Goal: Information Seeking & Learning: Learn about a topic

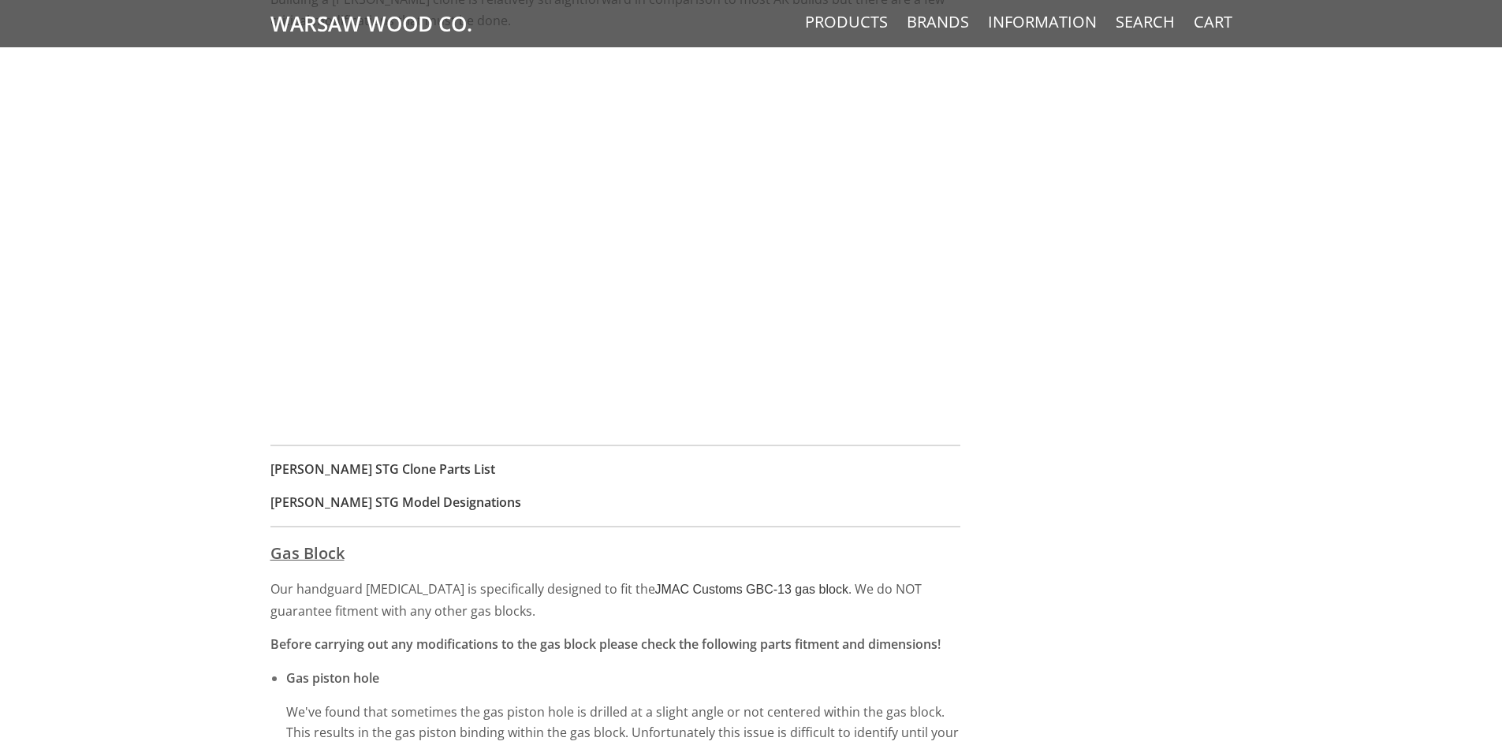
scroll to position [1261, 0]
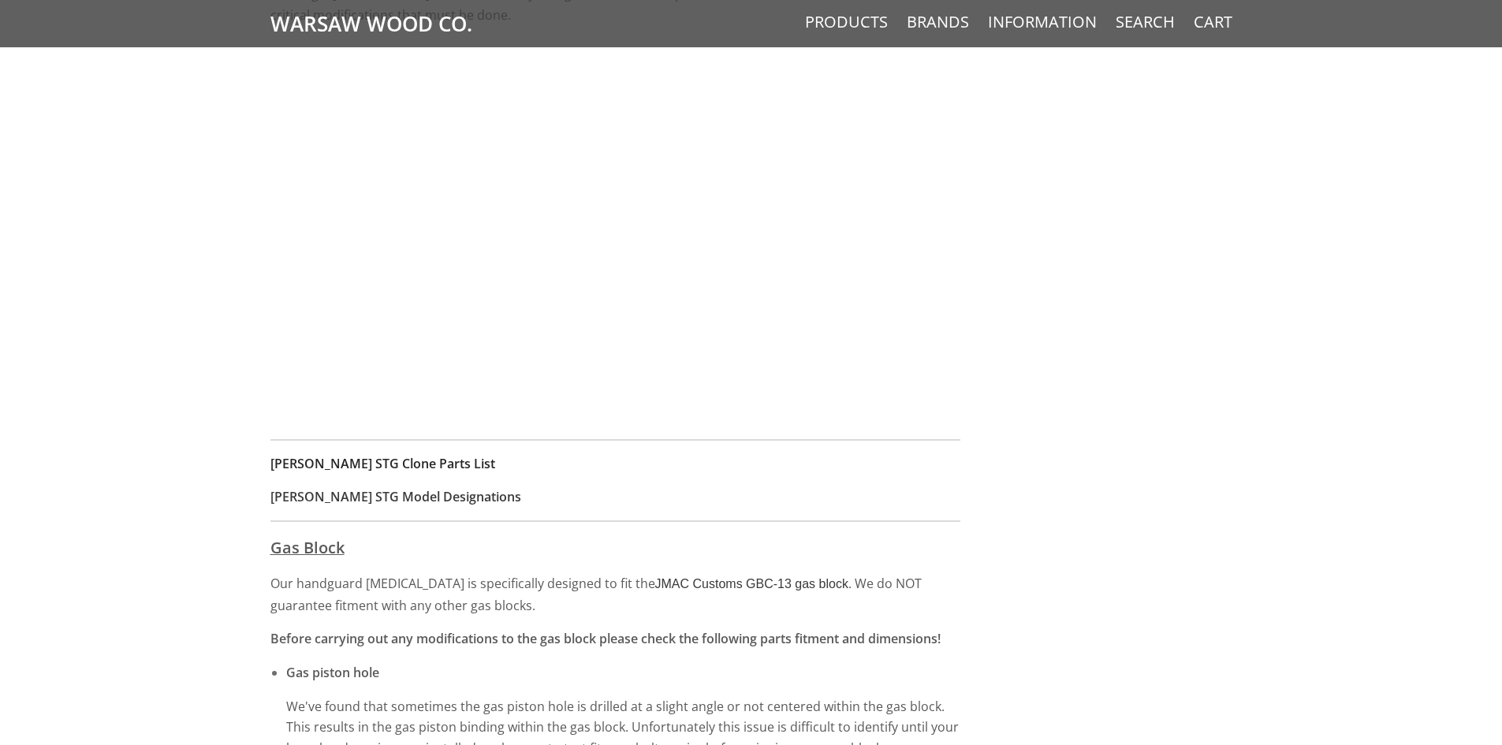
click at [367, 465] on strong "Wieger STG Clone Parts List" at bounding box center [382, 463] width 225 height 17
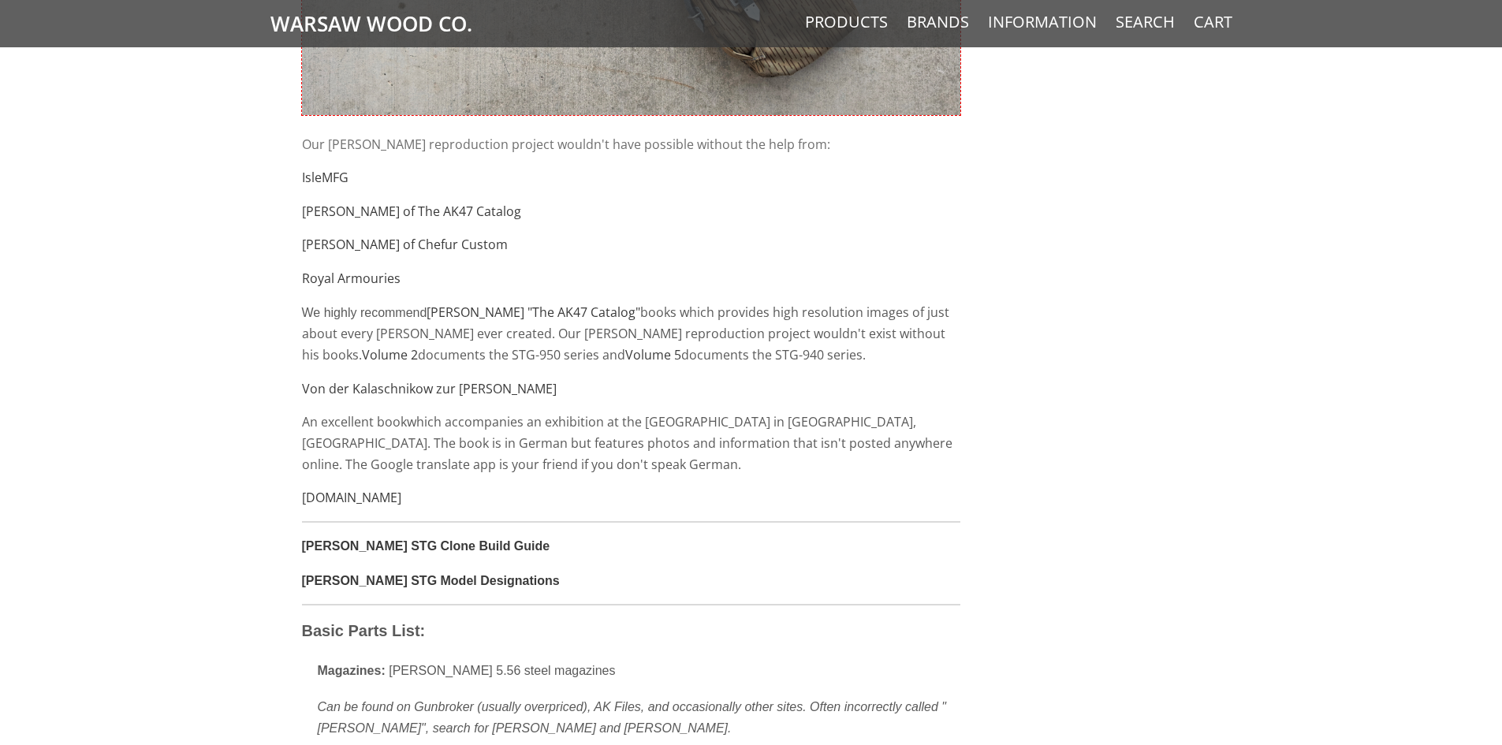
scroll to position [929, 0]
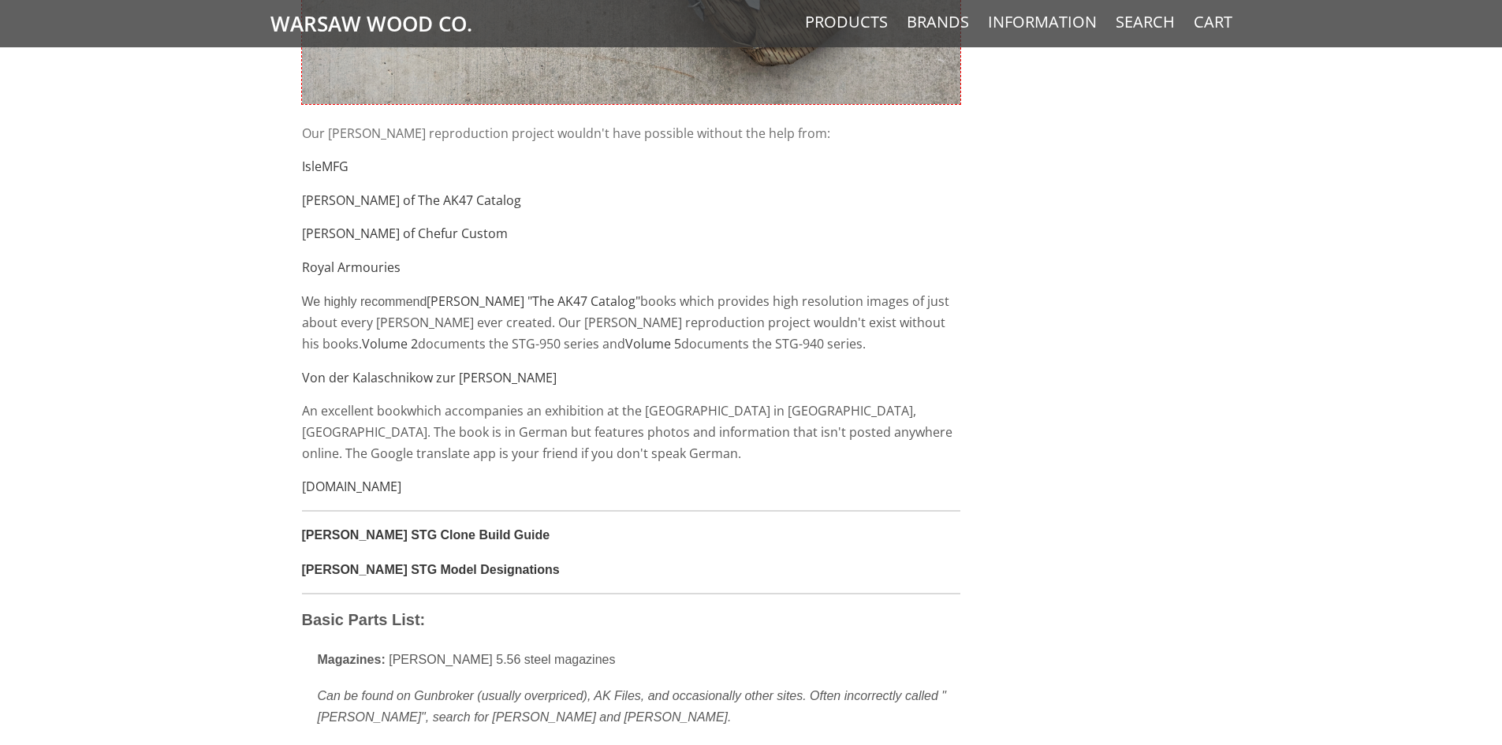
drag, startPoint x: 249, startPoint y: 280, endPoint x: 244, endPoint y: 311, distance: 32.0
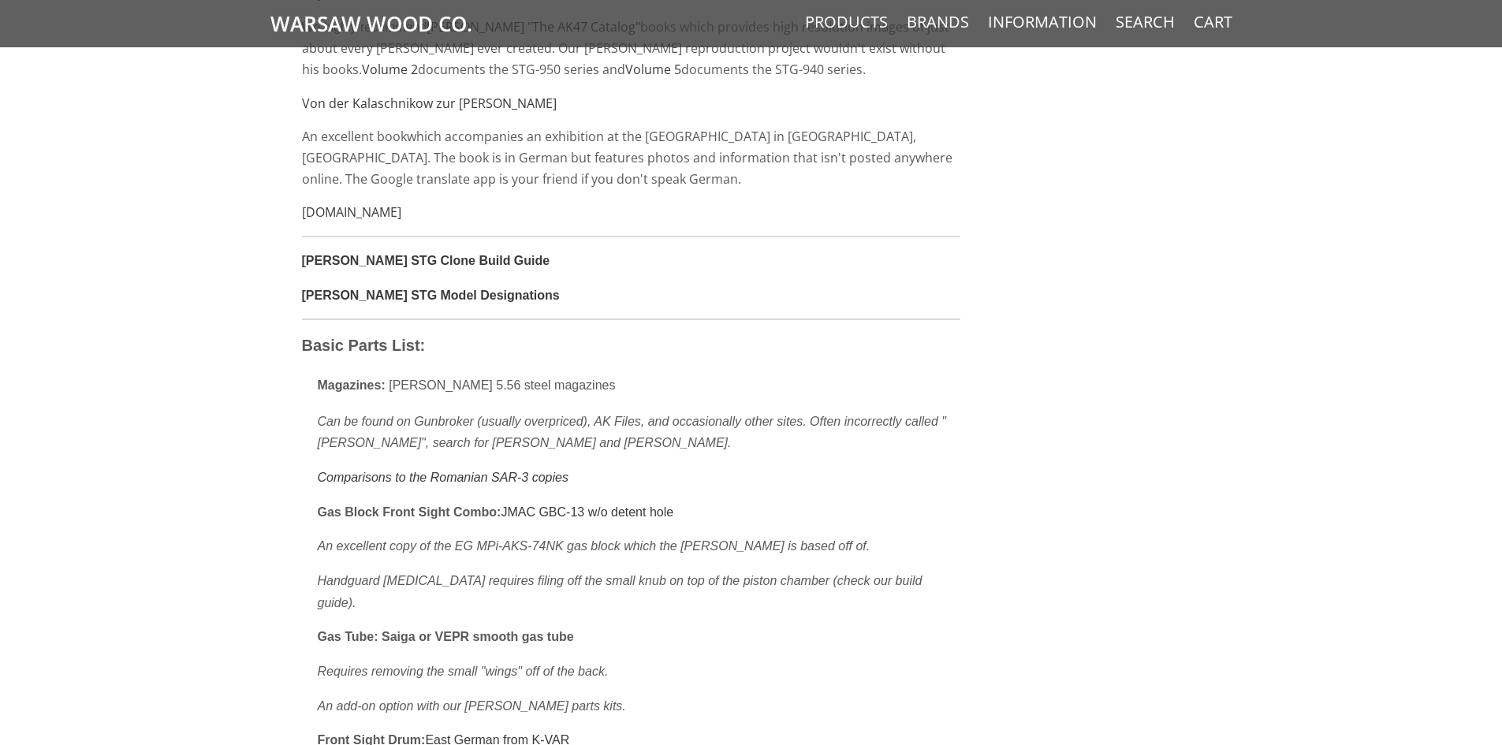
drag, startPoint x: 1189, startPoint y: 355, endPoint x: 1186, endPoint y: 369, distance: 14.7
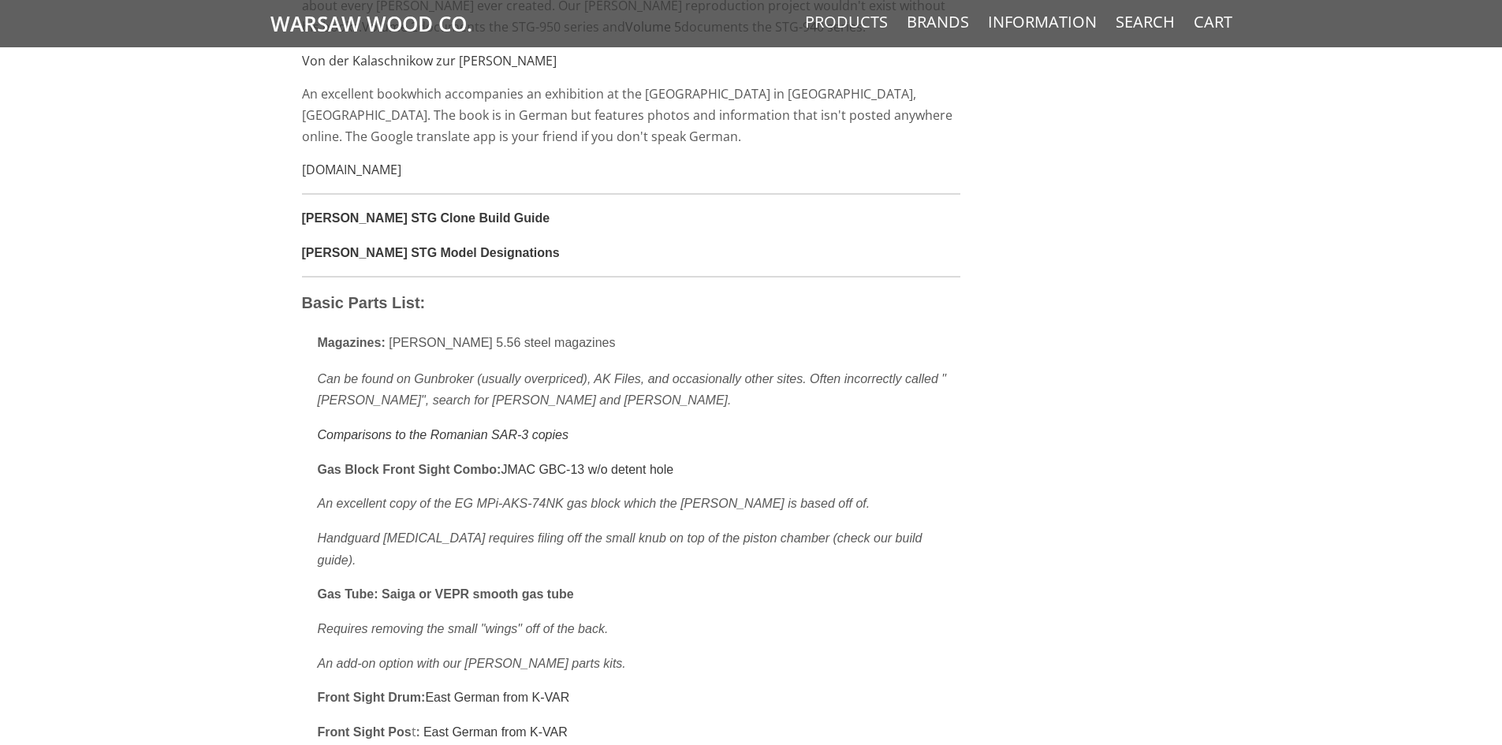
scroll to position [1271, 0]
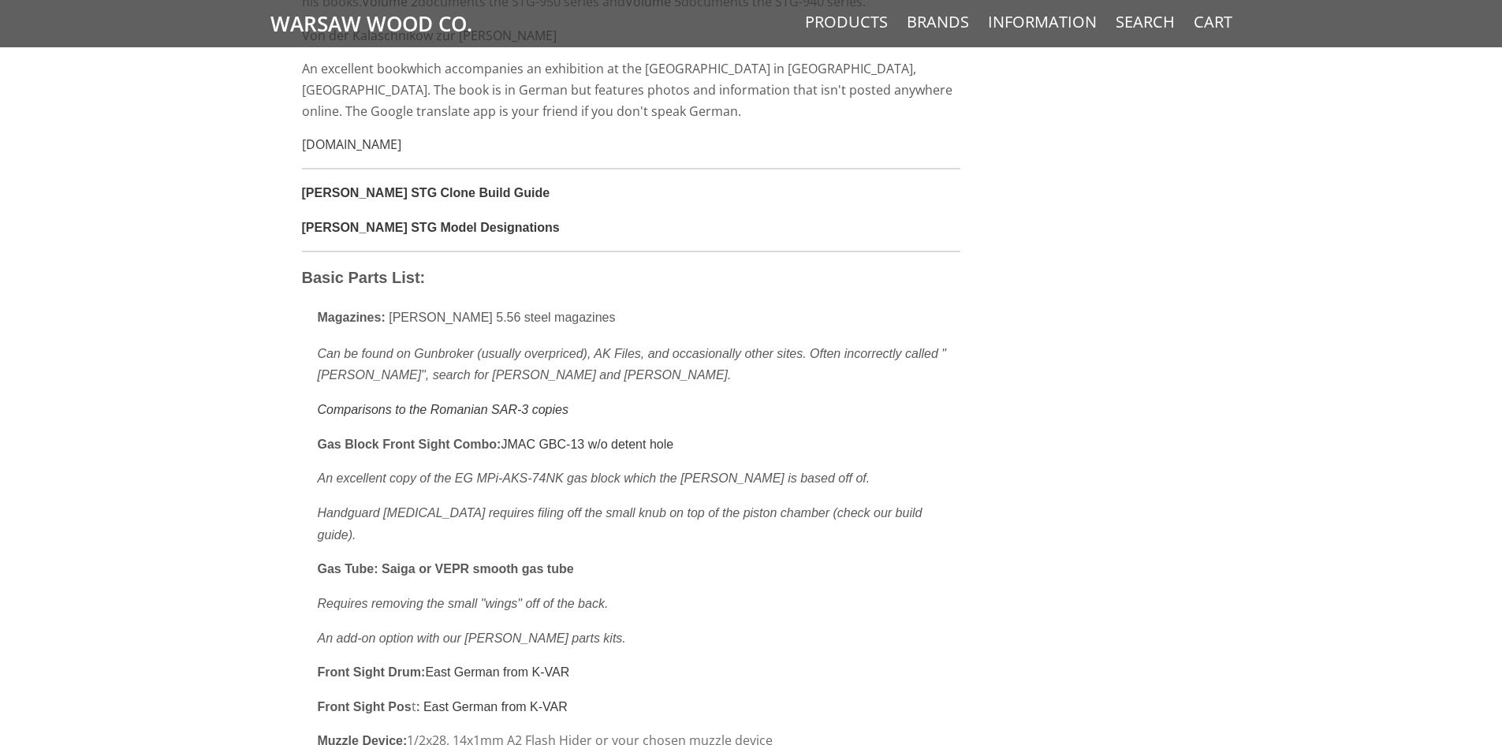
drag, startPoint x: 944, startPoint y: 360, endPoint x: 937, endPoint y: 391, distance: 31.4
click at [542, 444] on link "JMAC GBC-13 w/o detent hole" at bounding box center [587, 440] width 173 height 13
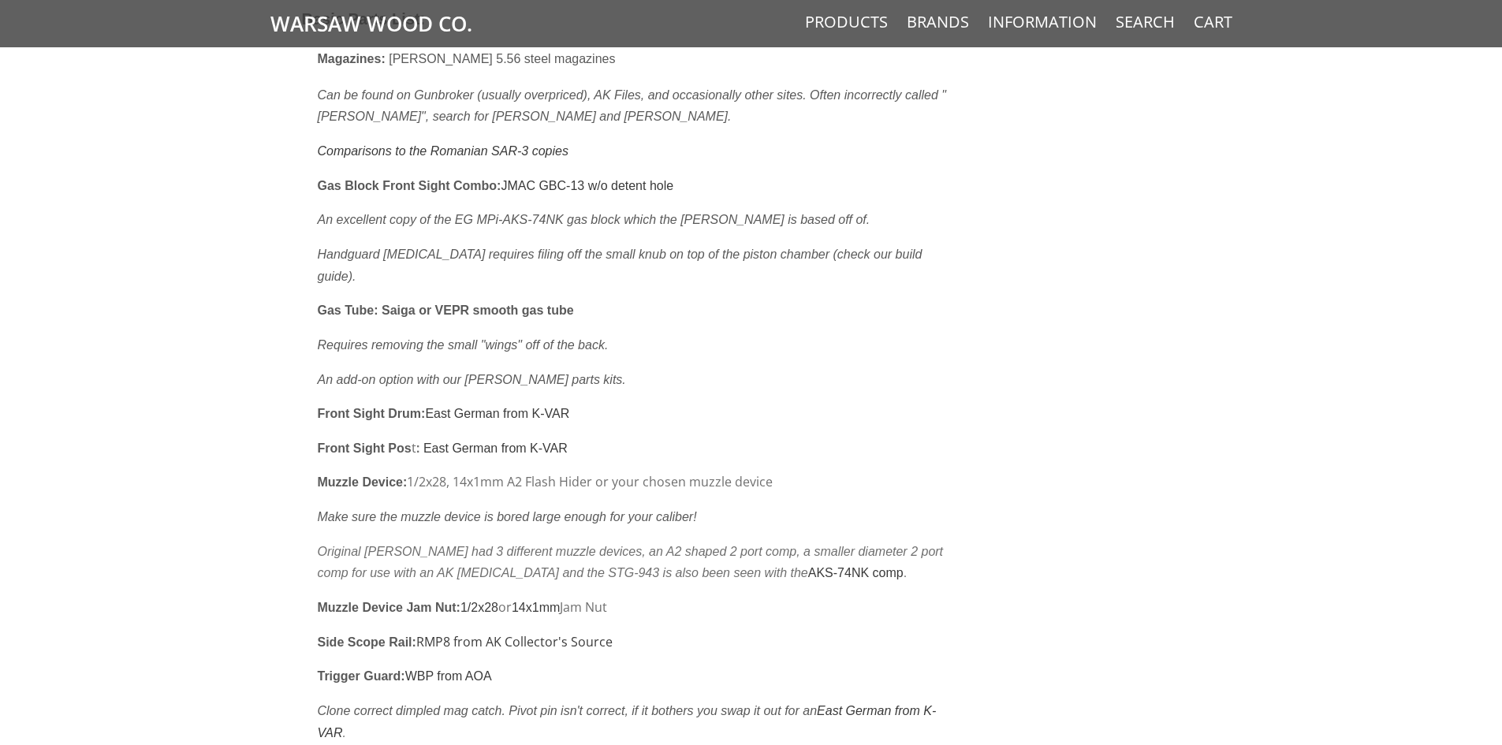
scroll to position [1539, 0]
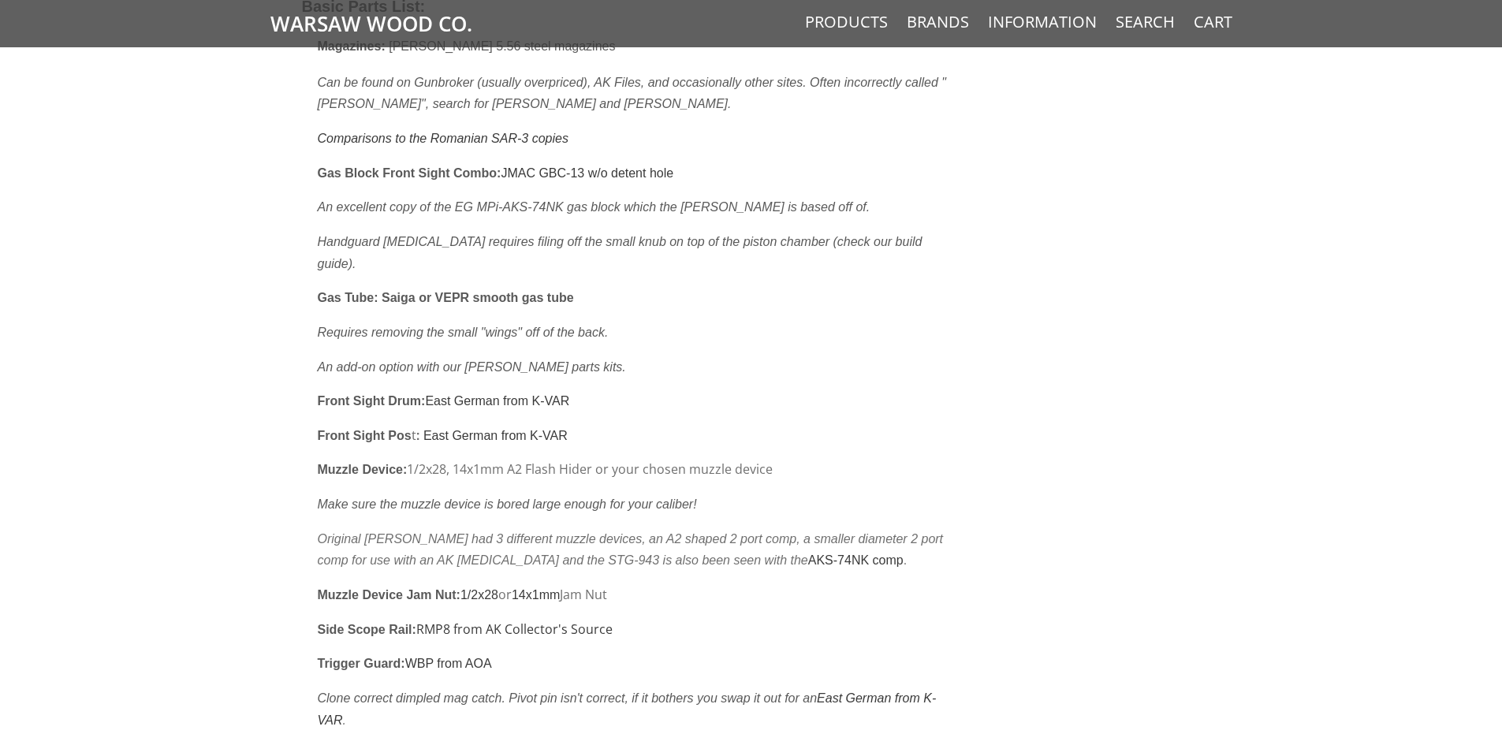
drag, startPoint x: 20, startPoint y: 281, endPoint x: 20, endPoint y: 302, distance: 20.5
click at [478, 429] on link "East German from K-VAR" at bounding box center [495, 435] width 144 height 13
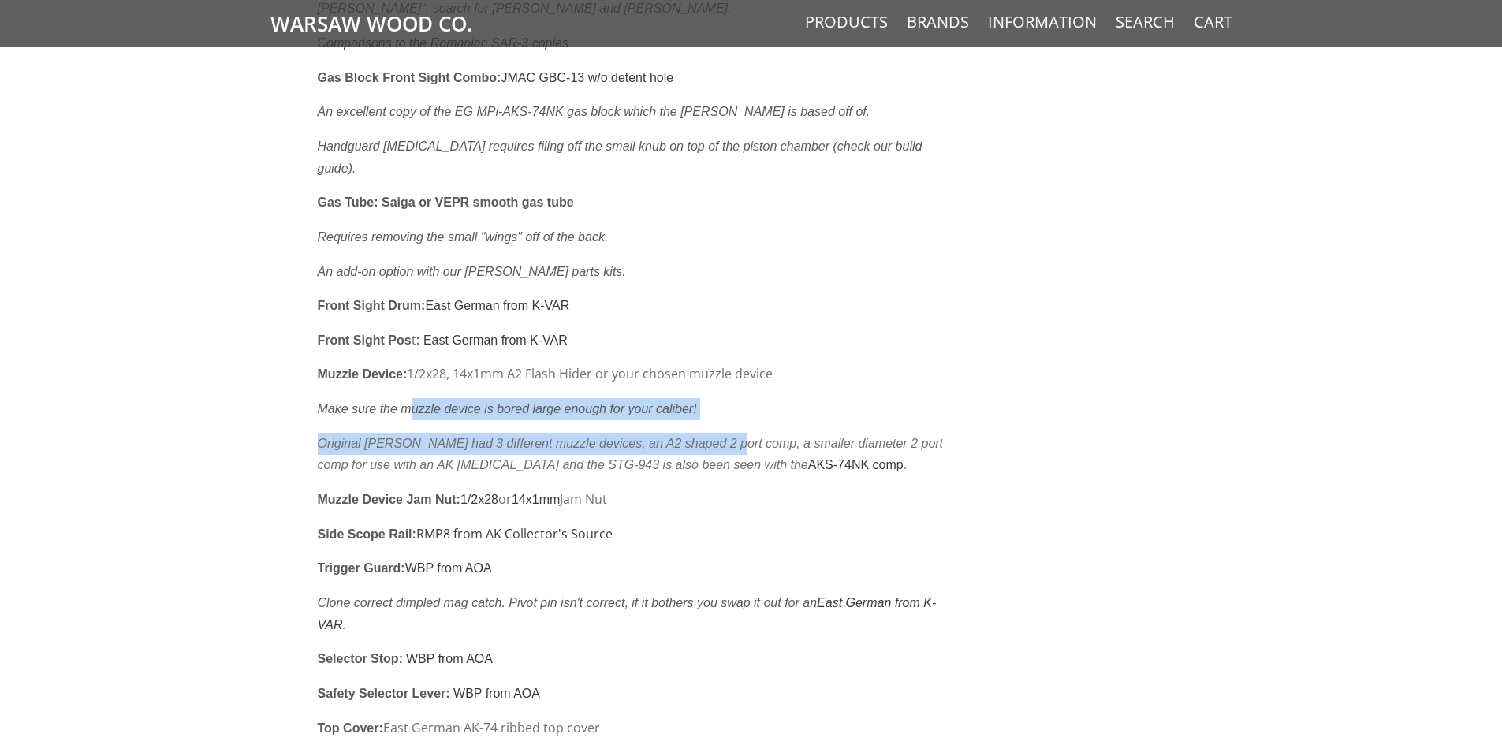
drag, startPoint x: 426, startPoint y: 383, endPoint x: 723, endPoint y: 404, distance: 297.1
click at [723, 404] on ul "Basic Parts List: Magazines: Wieger 5.56 steel magazines Can be found on Gunbro…" at bounding box center [631, 585] width 658 height 1402
click at [724, 398] on p "Make sure the muzzle device is bored large enough for your caliber!" at bounding box center [639, 409] width 642 height 22
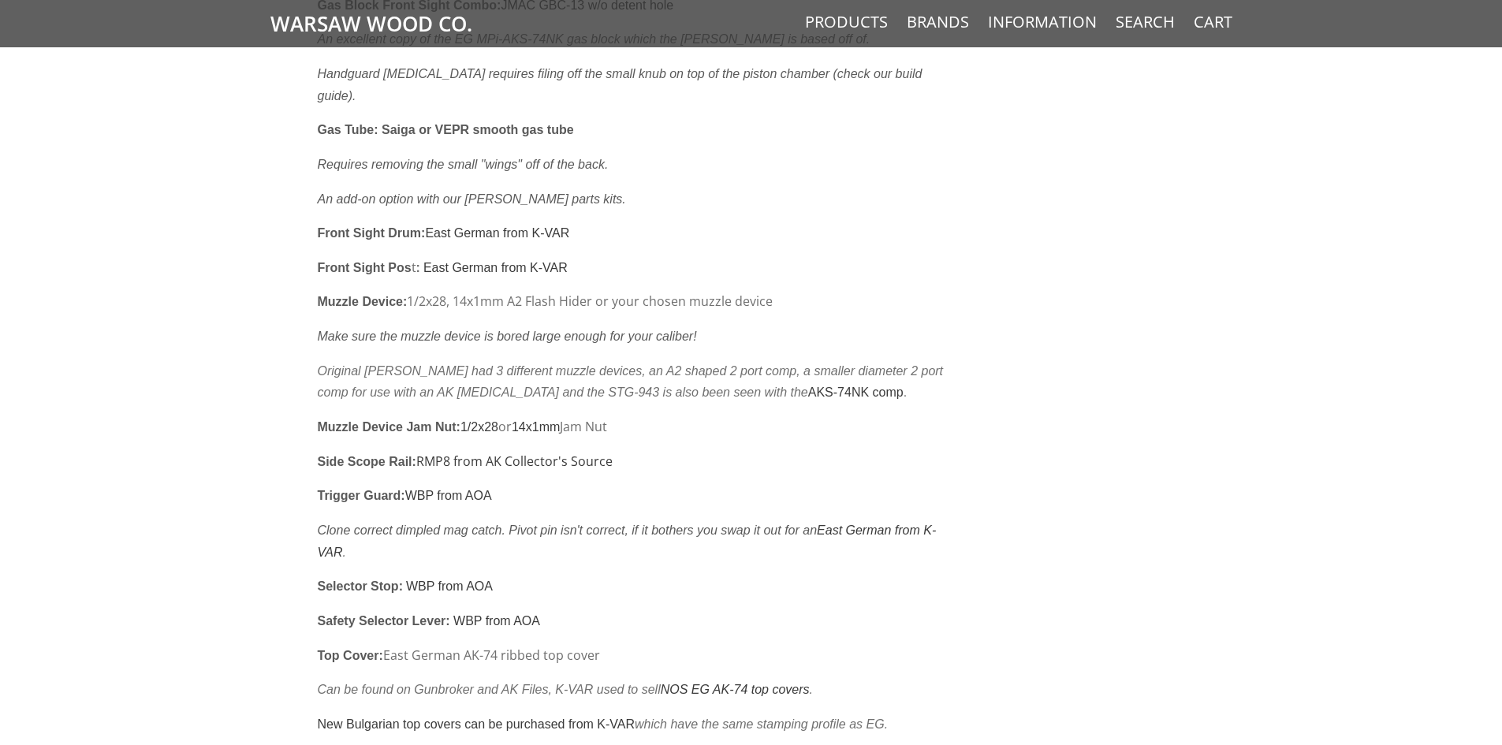
drag, startPoint x: 181, startPoint y: 421, endPoint x: 181, endPoint y: 454, distance: 33.1
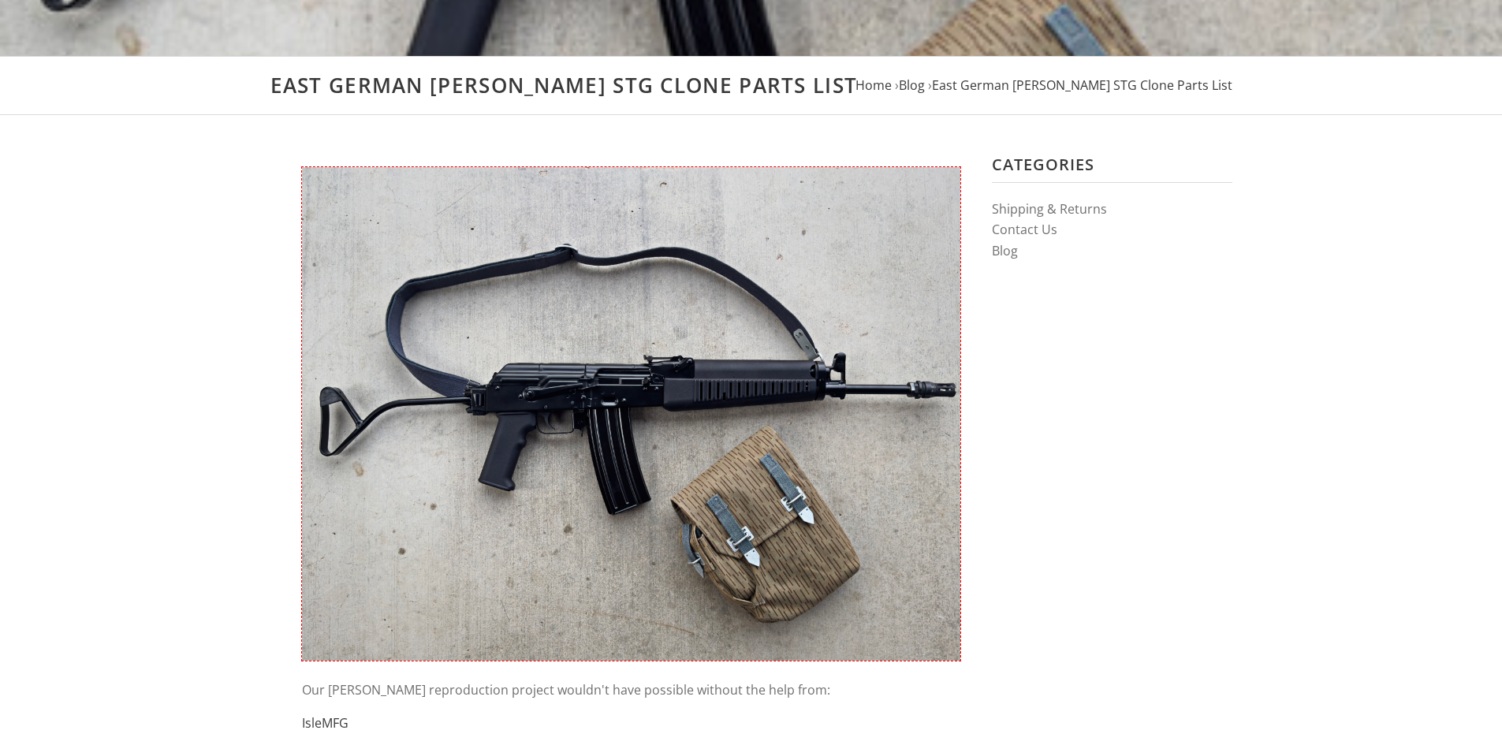
scroll to position [0, 0]
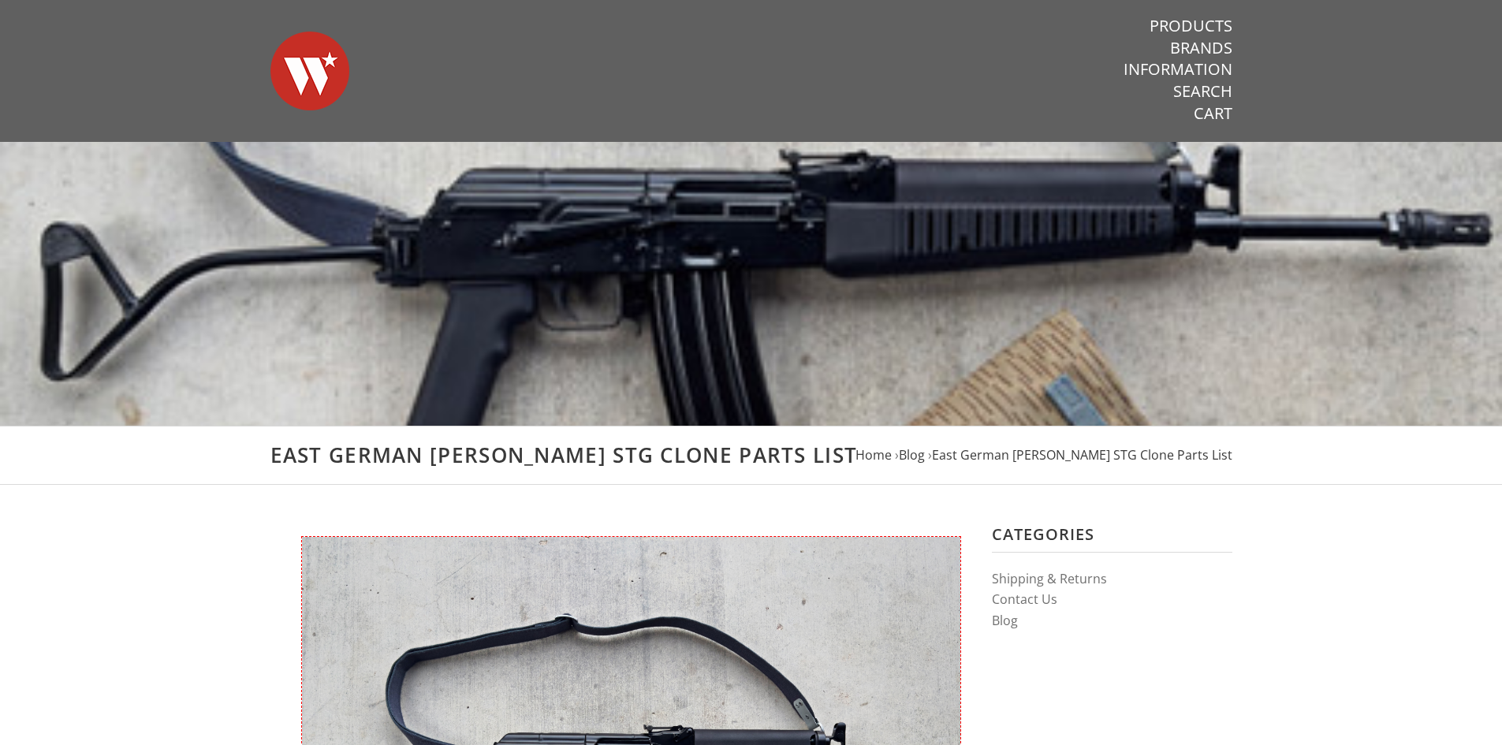
drag, startPoint x: 227, startPoint y: 520, endPoint x: 234, endPoint y: 103, distance: 417.0
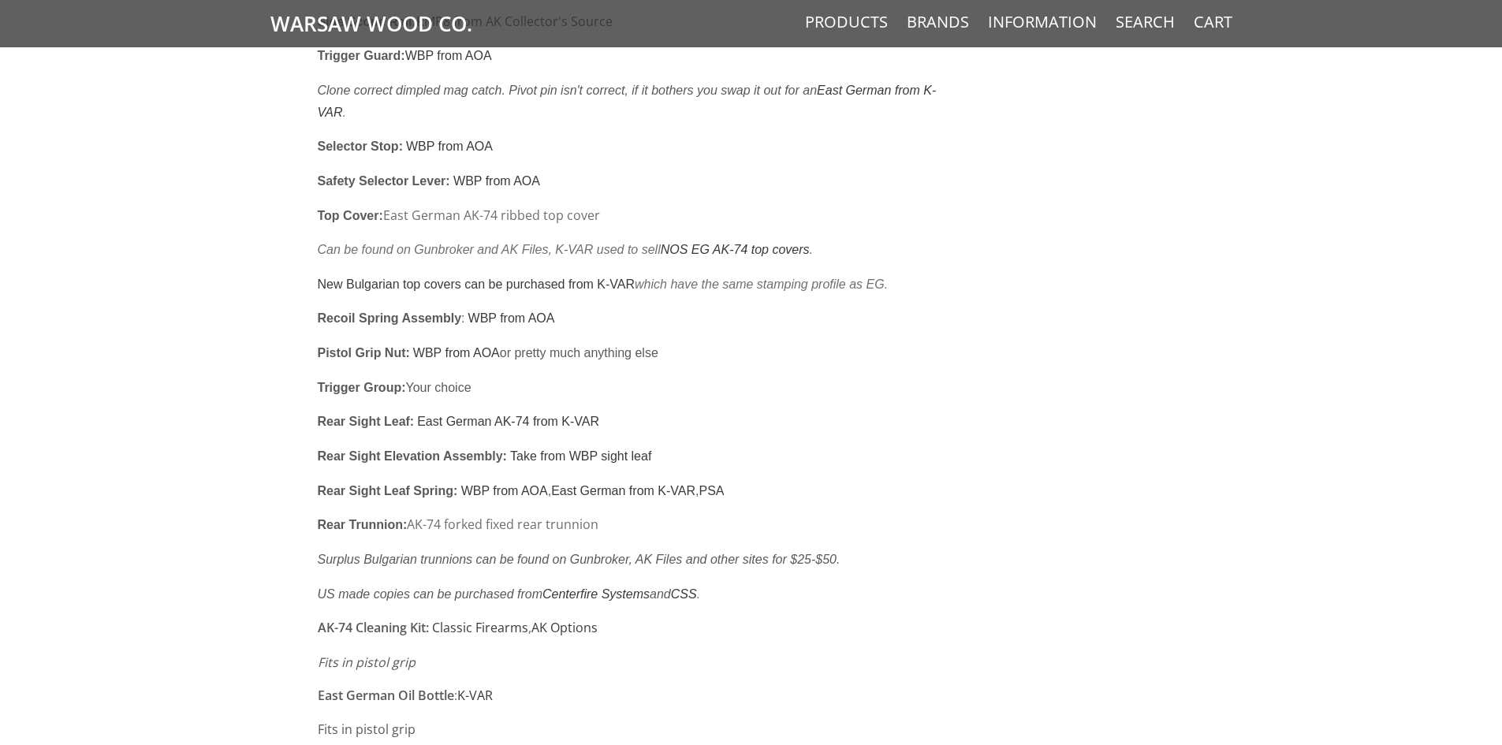
scroll to position [2128, 0]
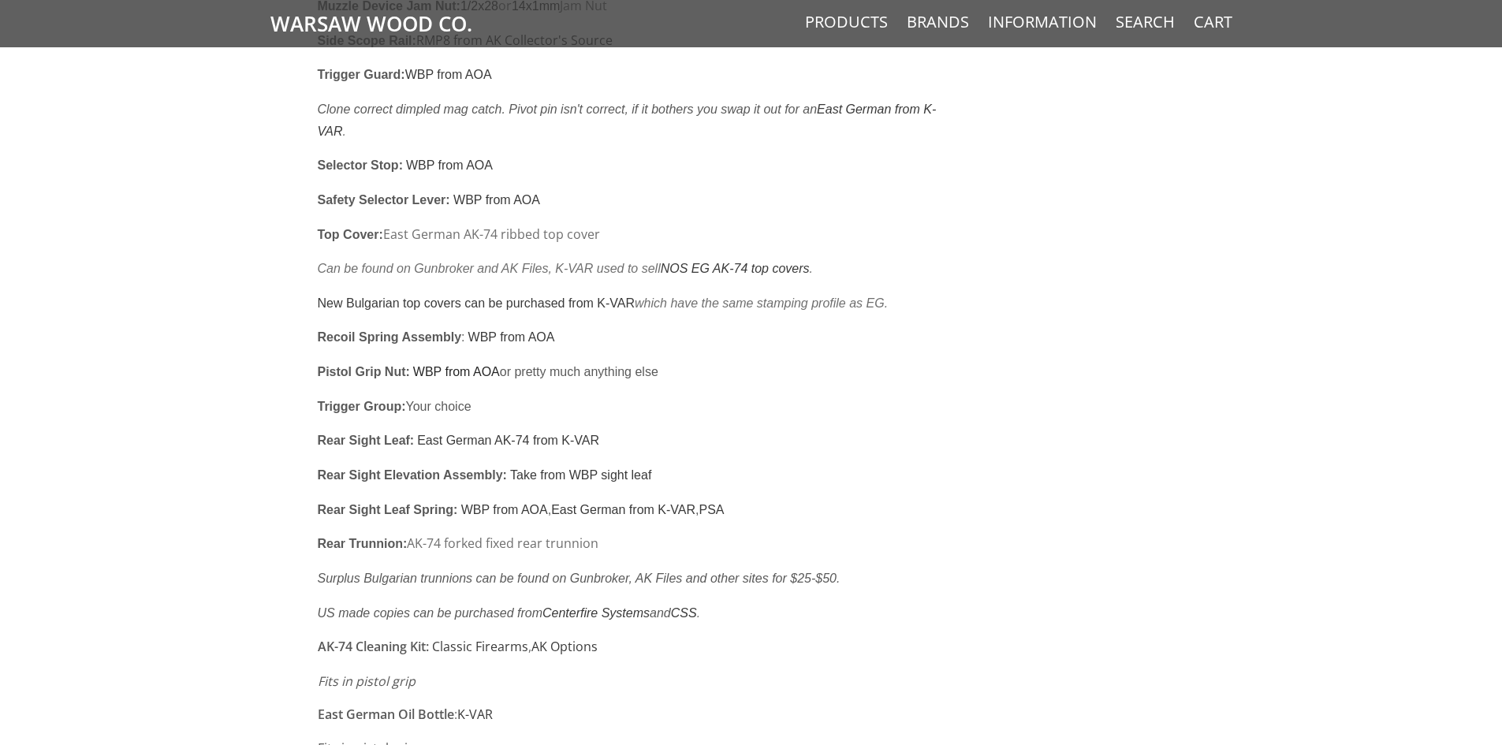
click at [445, 365] on link "WBP from AOA" at bounding box center [456, 371] width 87 height 13
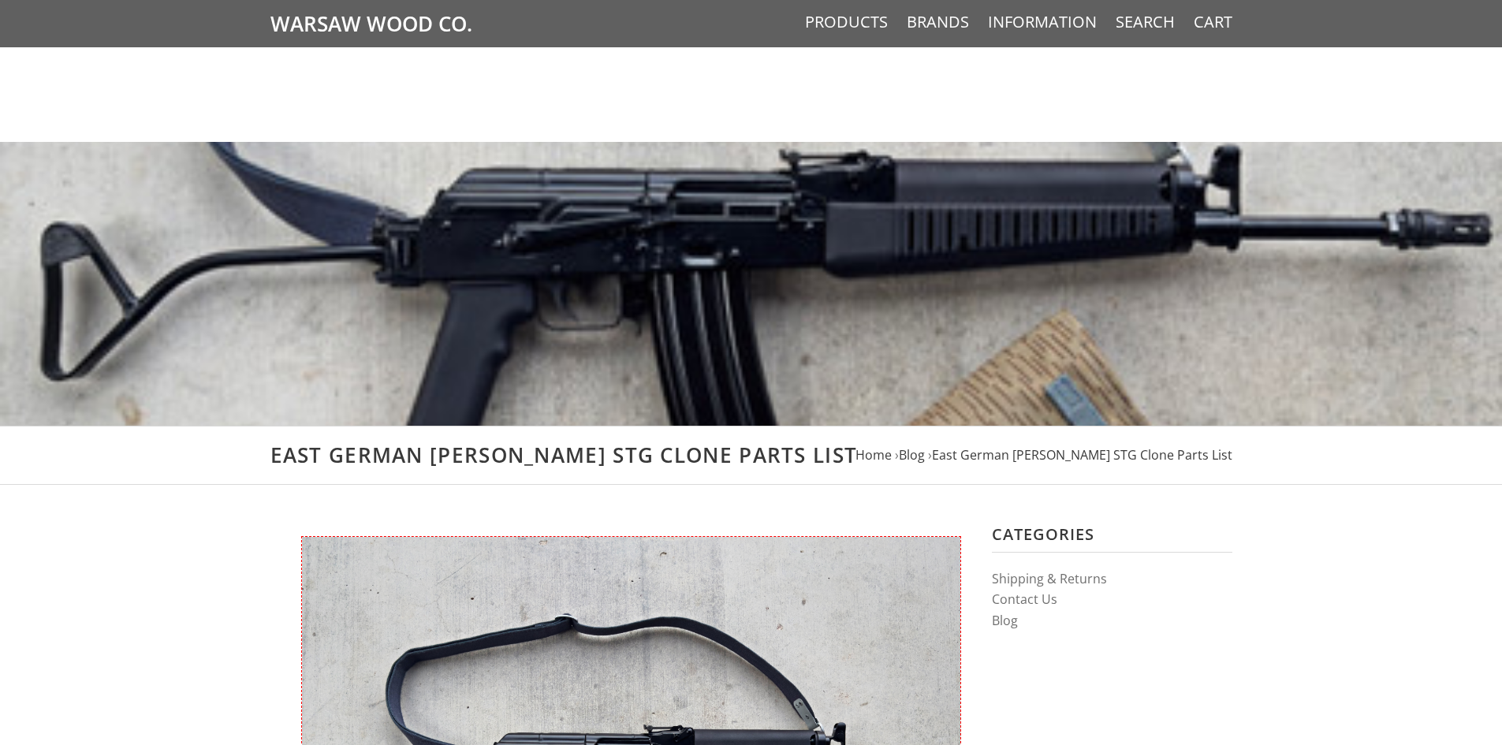
scroll to position [2128, 0]
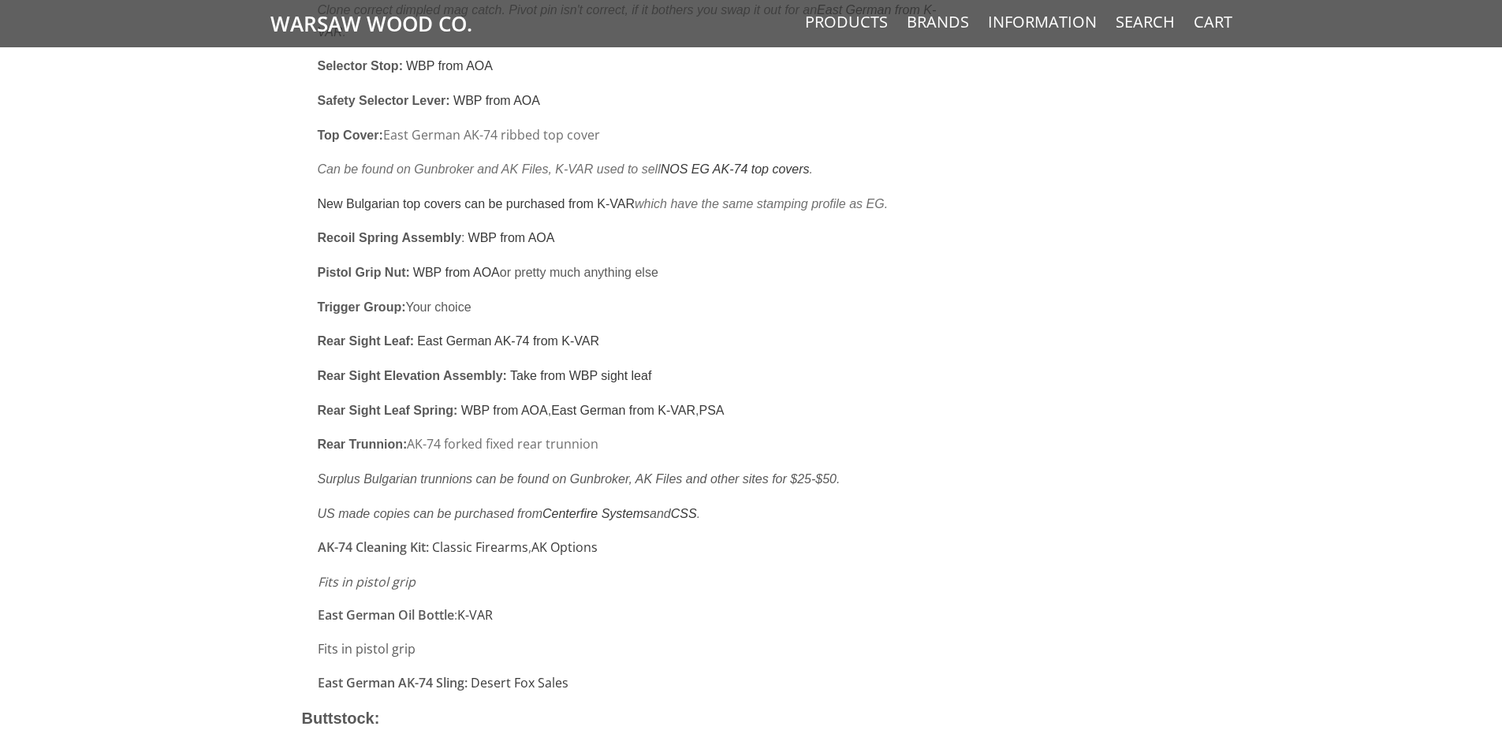
drag, startPoint x: 181, startPoint y: 345, endPoint x: 181, endPoint y: 358, distance: 12.6
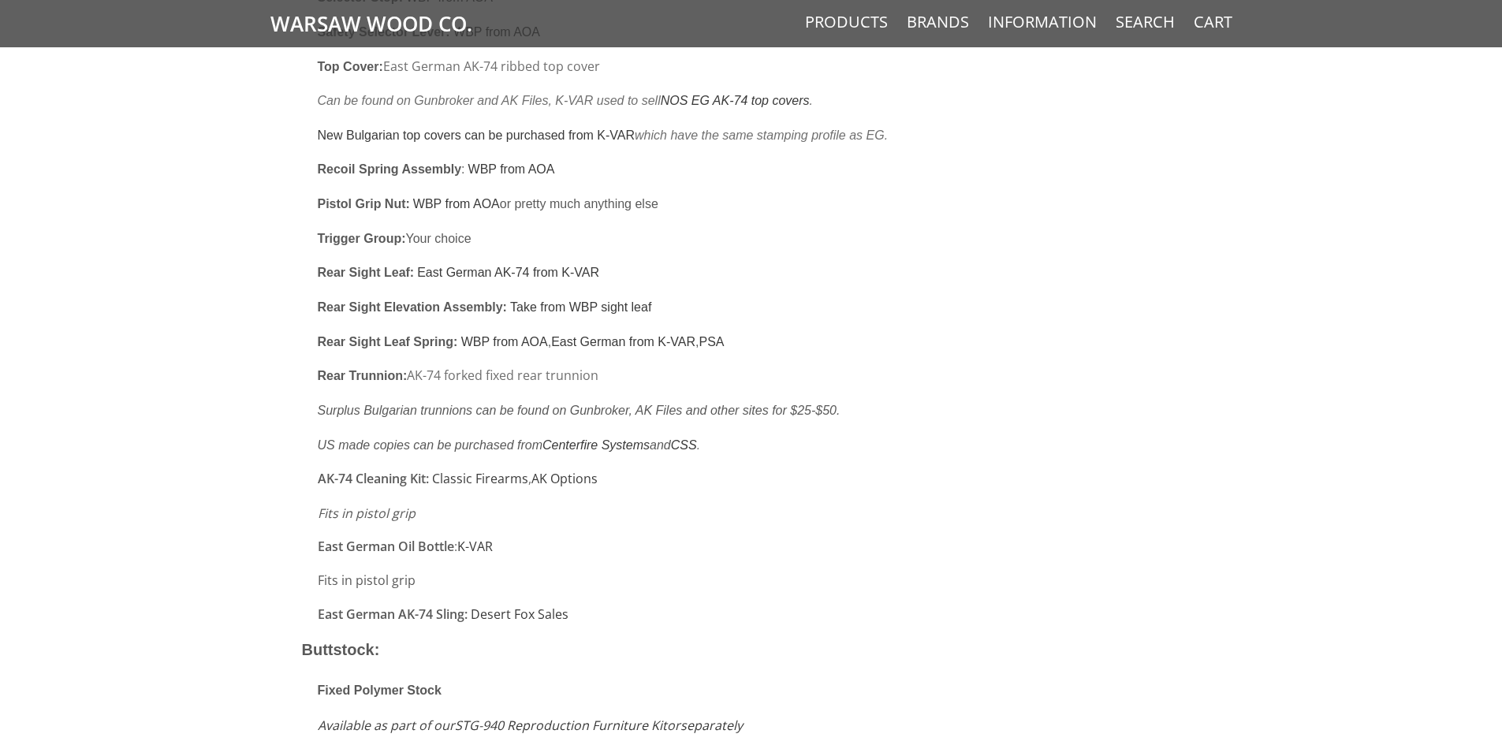
drag, startPoint x: 166, startPoint y: 407, endPoint x: 158, endPoint y: 455, distance: 48.9
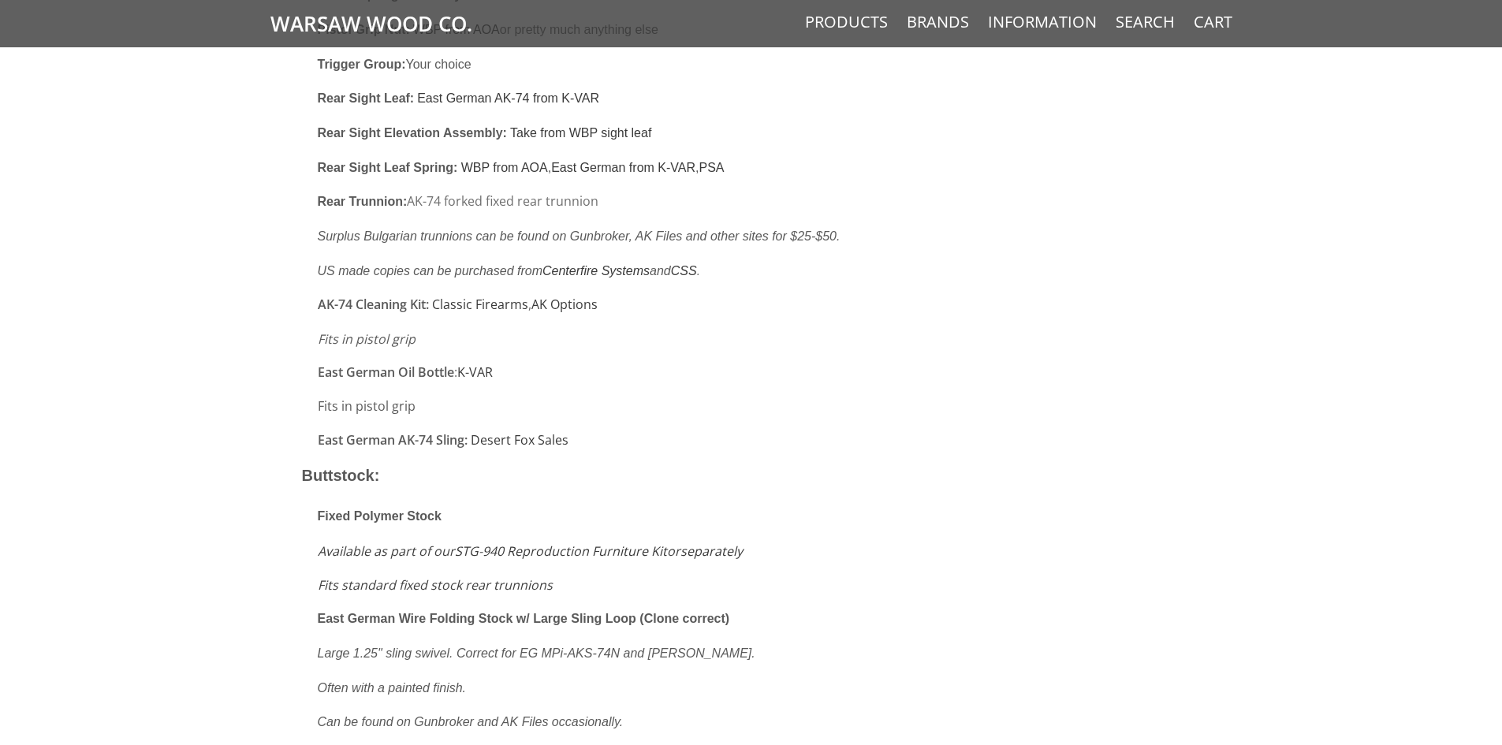
scroll to position [2539, 0]
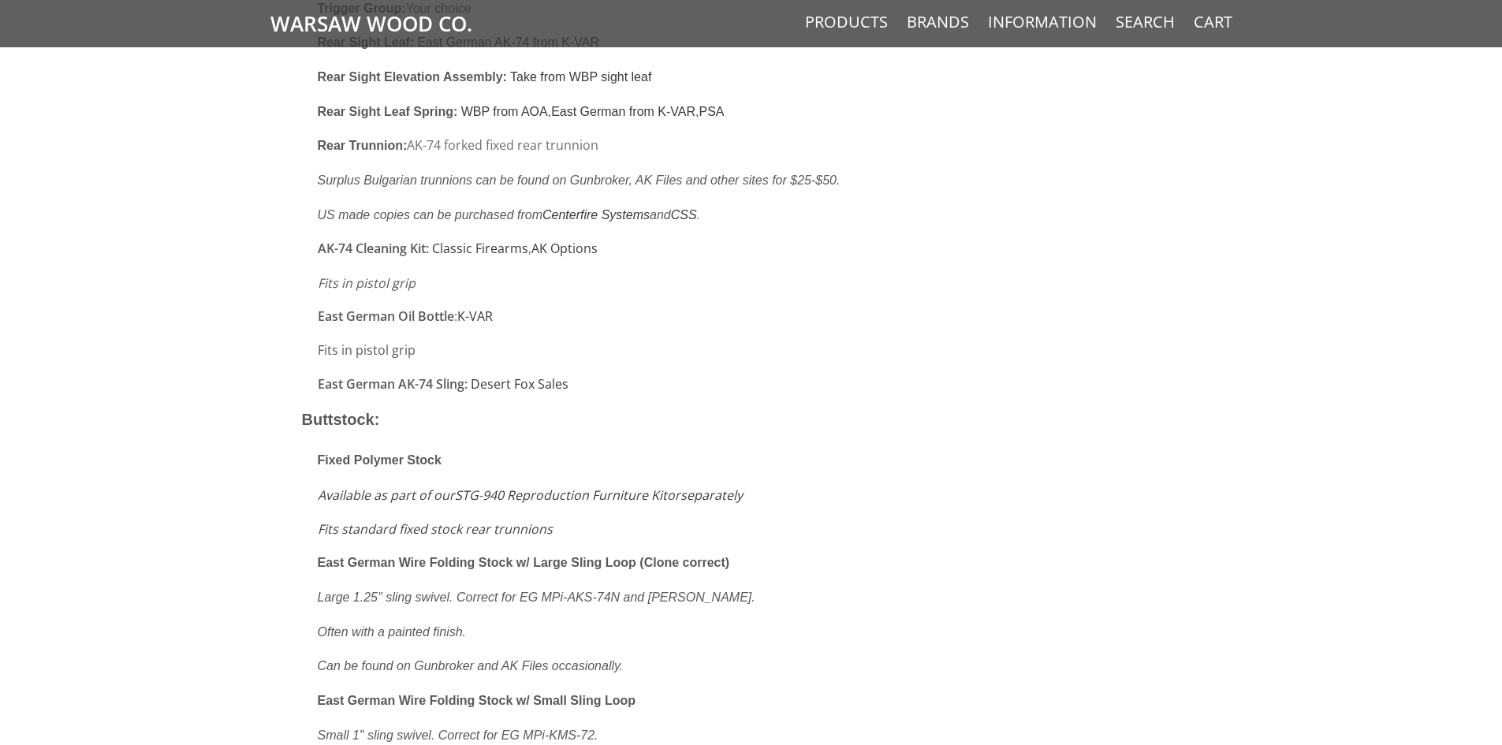
drag, startPoint x: 73, startPoint y: 332, endPoint x: 71, endPoint y: 340, distance: 8.0
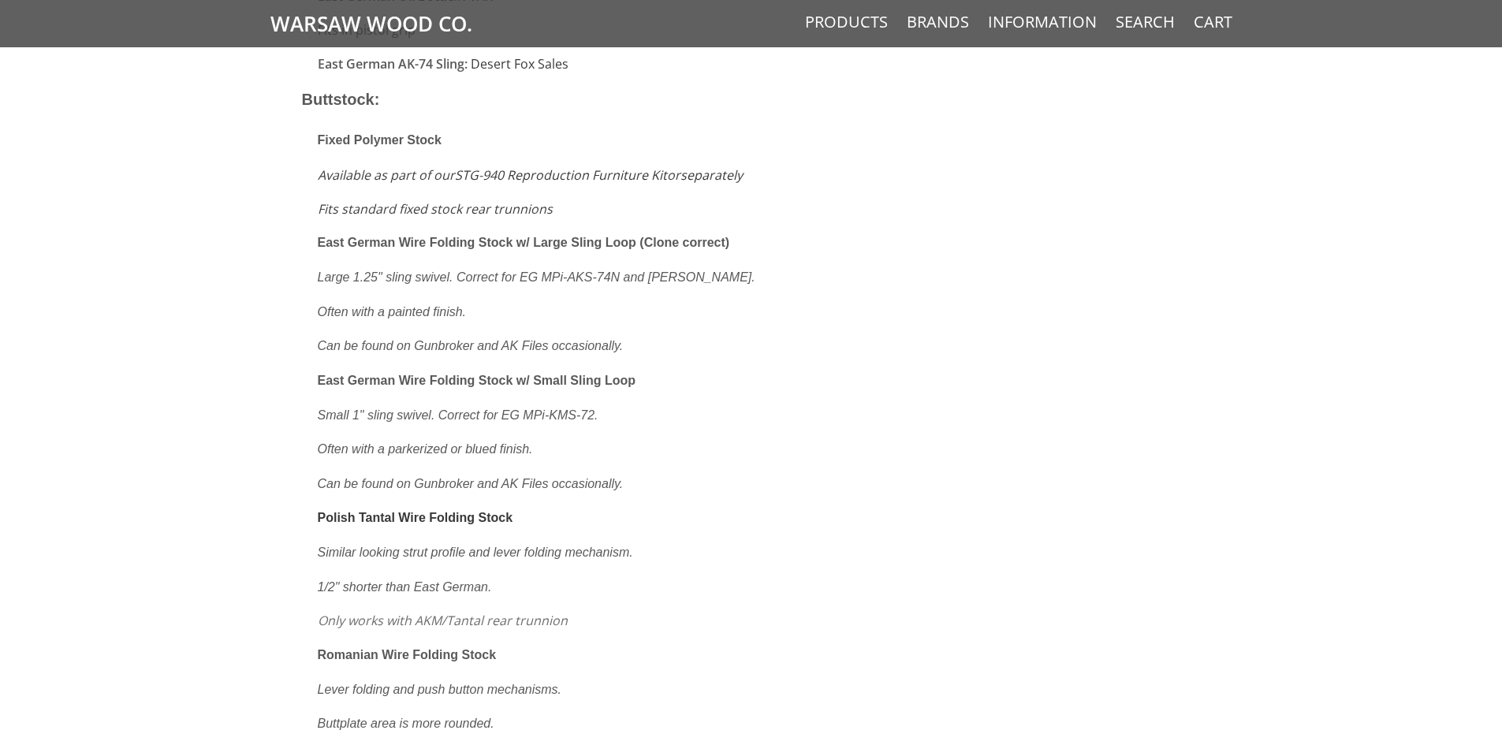
scroll to position [2854, 0]
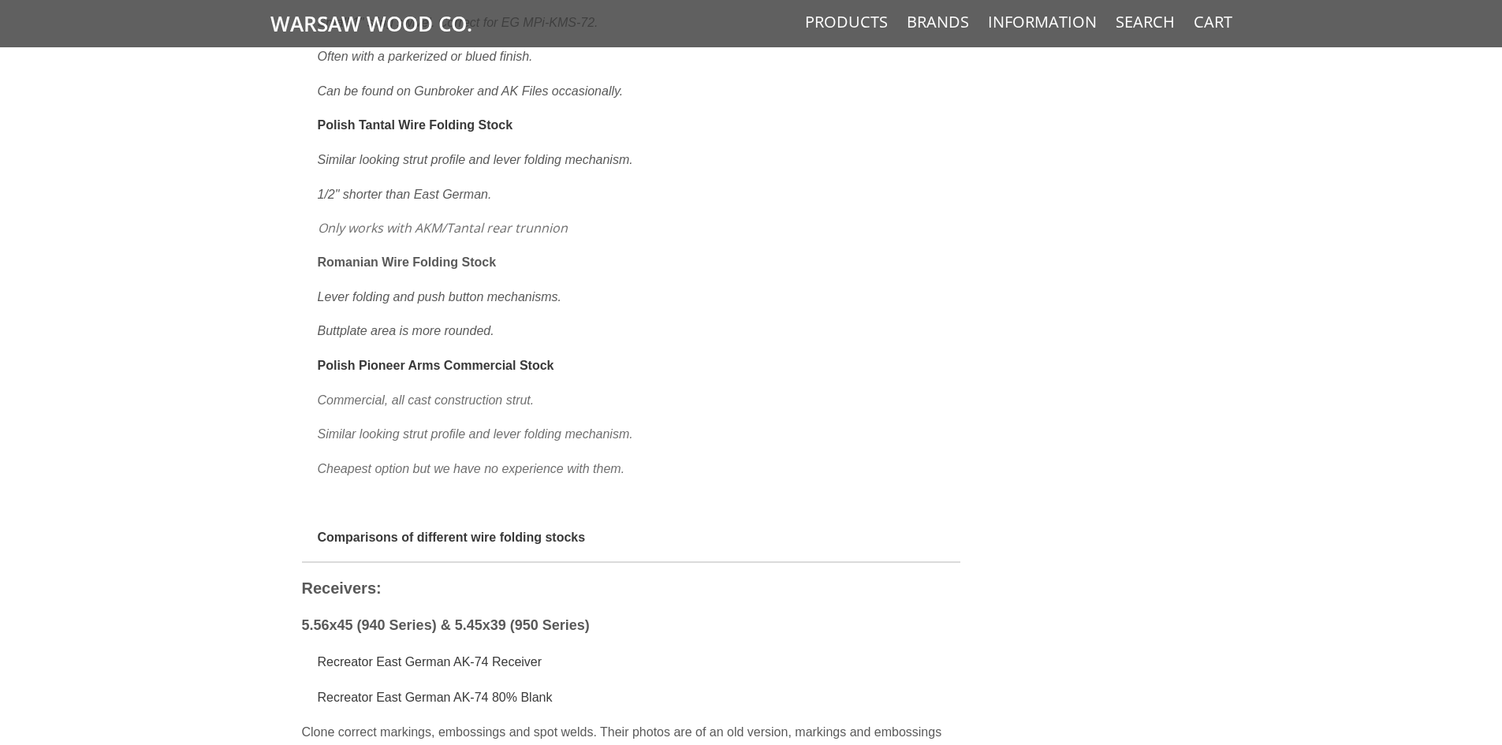
drag, startPoint x: 209, startPoint y: 540, endPoint x: 192, endPoint y: 687, distance: 148.4
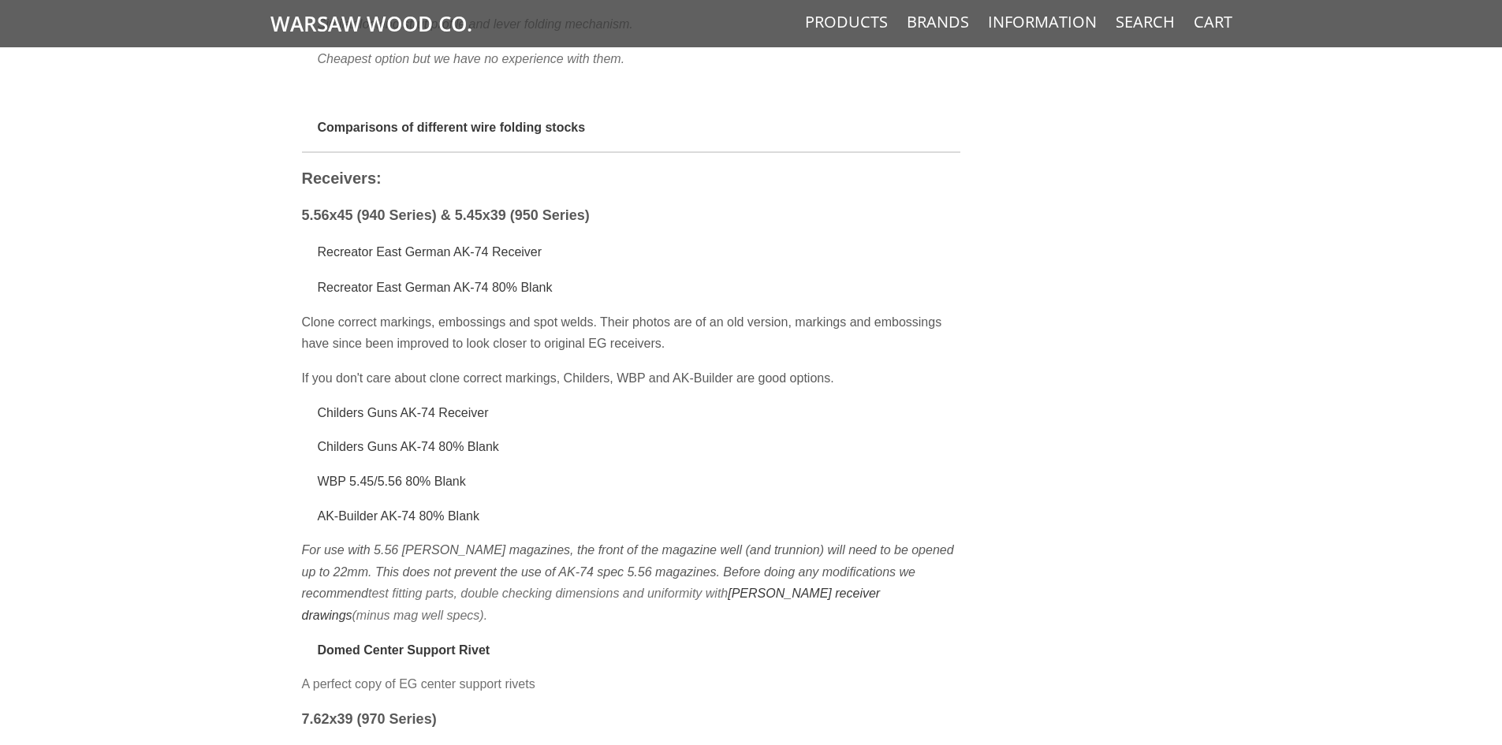
drag, startPoint x: 254, startPoint y: 240, endPoint x: 243, endPoint y: 345, distance: 105.4
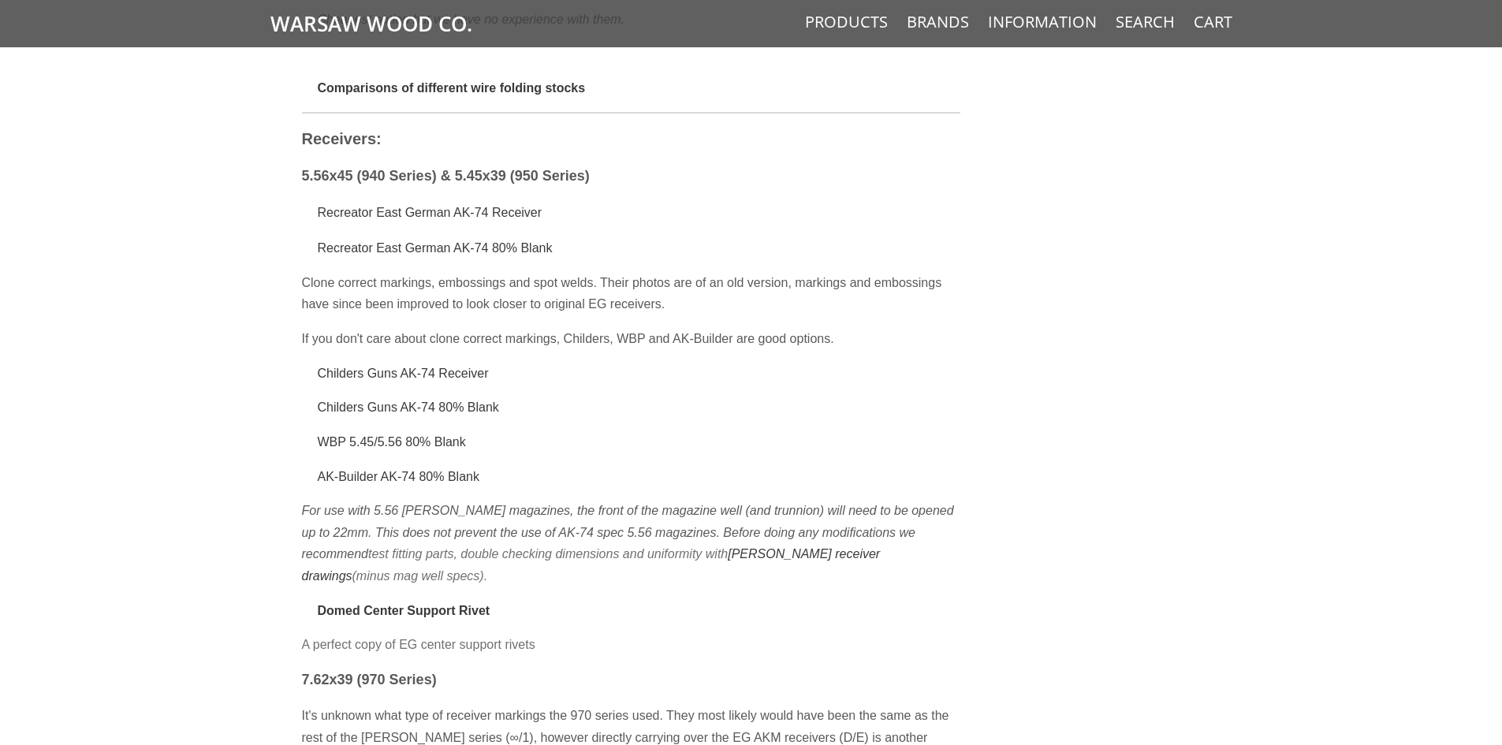
scroll to position [3695, 0]
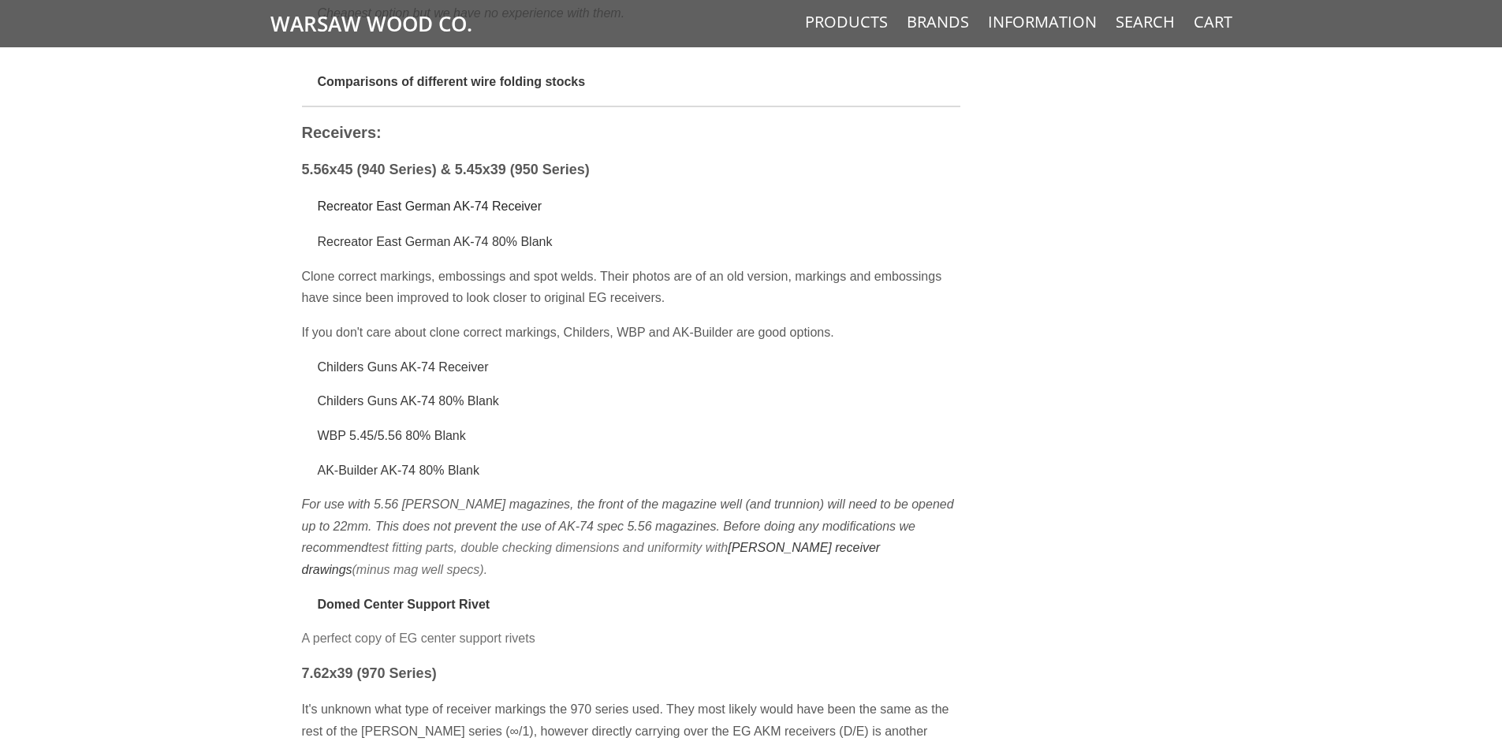
click at [465, 199] on span "Recreator East German AK-74 Receiver" at bounding box center [430, 205] width 225 height 13
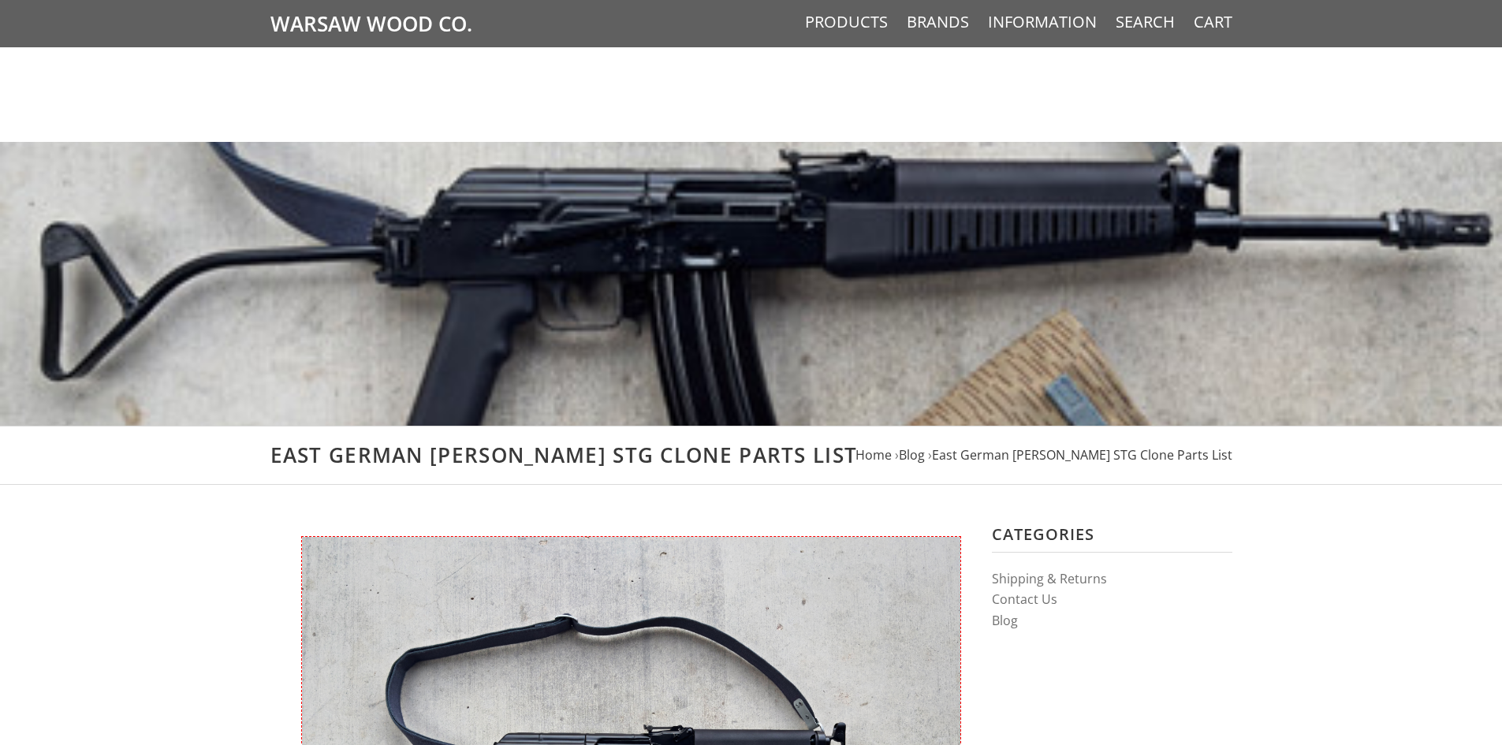
scroll to position [3695, 0]
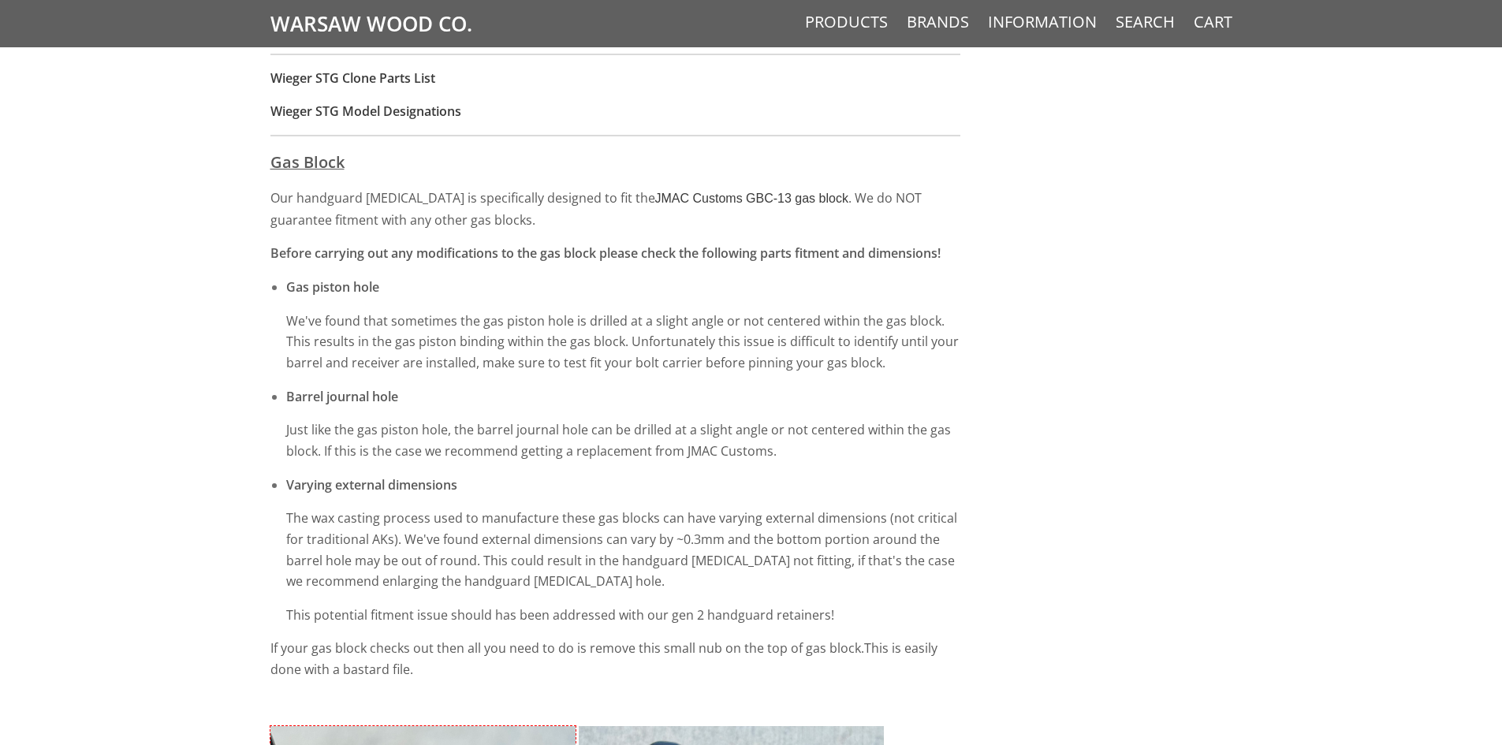
scroll to position [1655, 0]
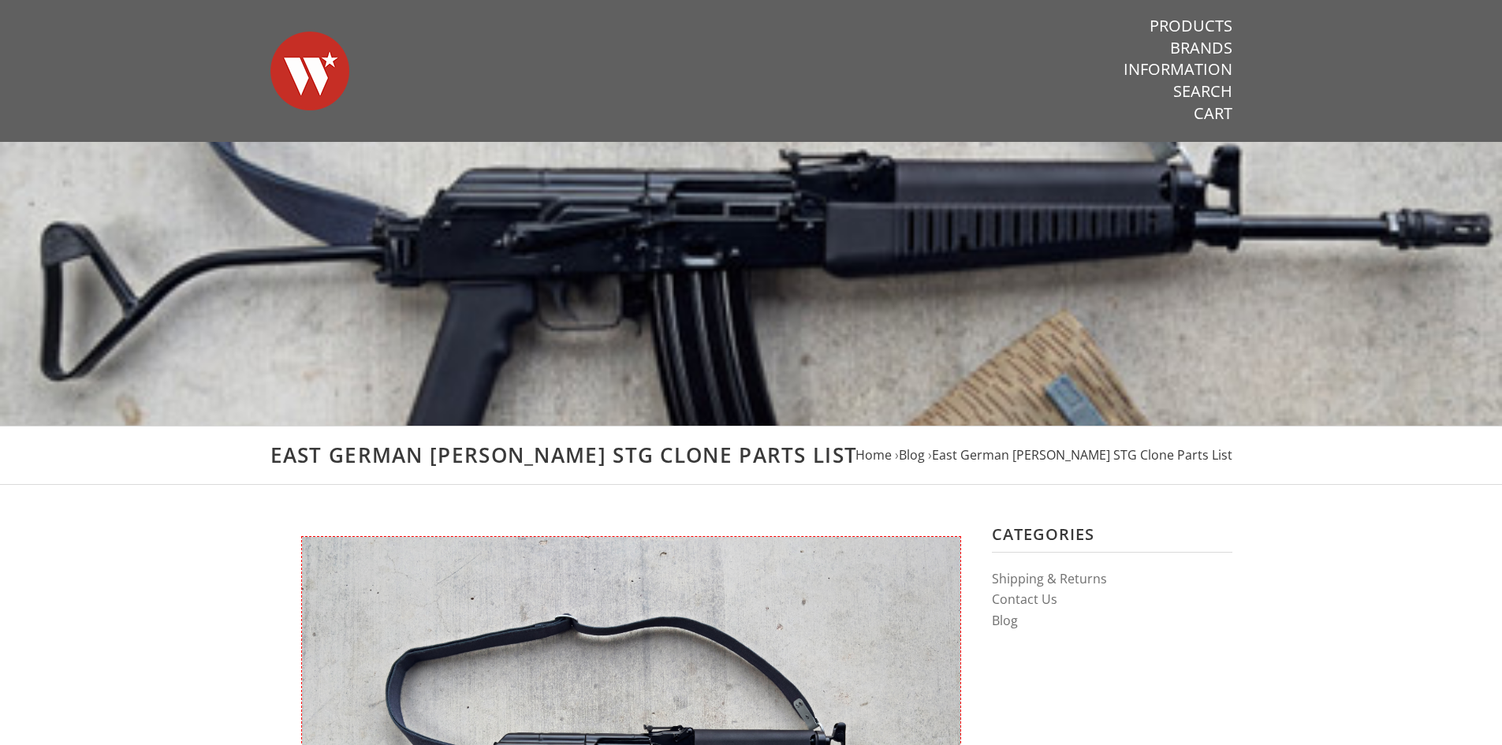
drag, startPoint x: 100, startPoint y: 563, endPoint x: 202, endPoint y: -31, distance: 602.2
